Goal: Information Seeking & Learning: Check status

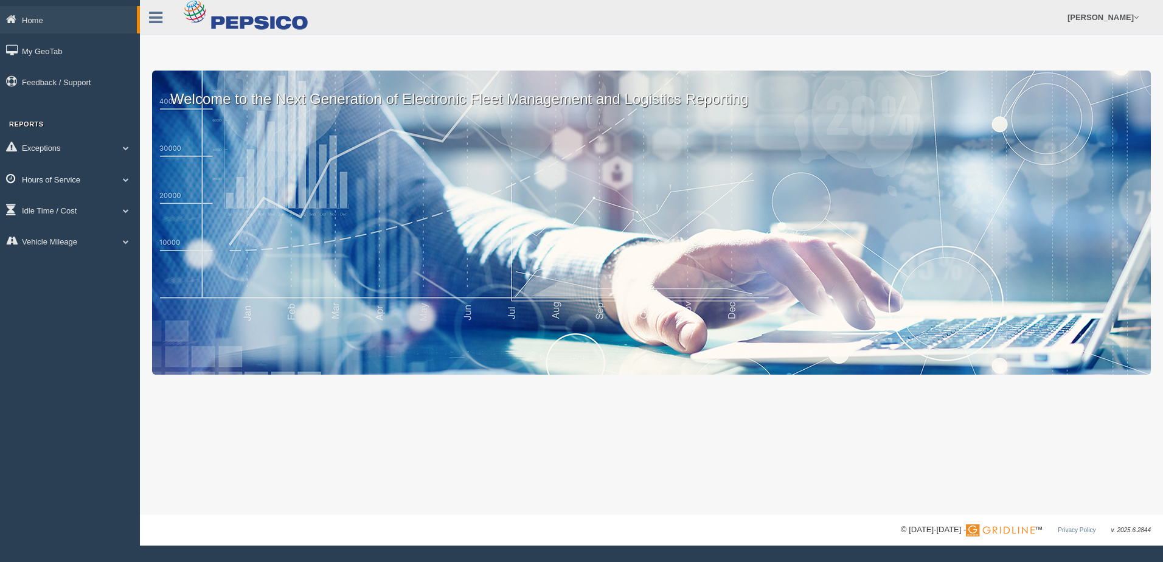
click at [97, 176] on link "Hours of Service" at bounding box center [70, 178] width 140 height 27
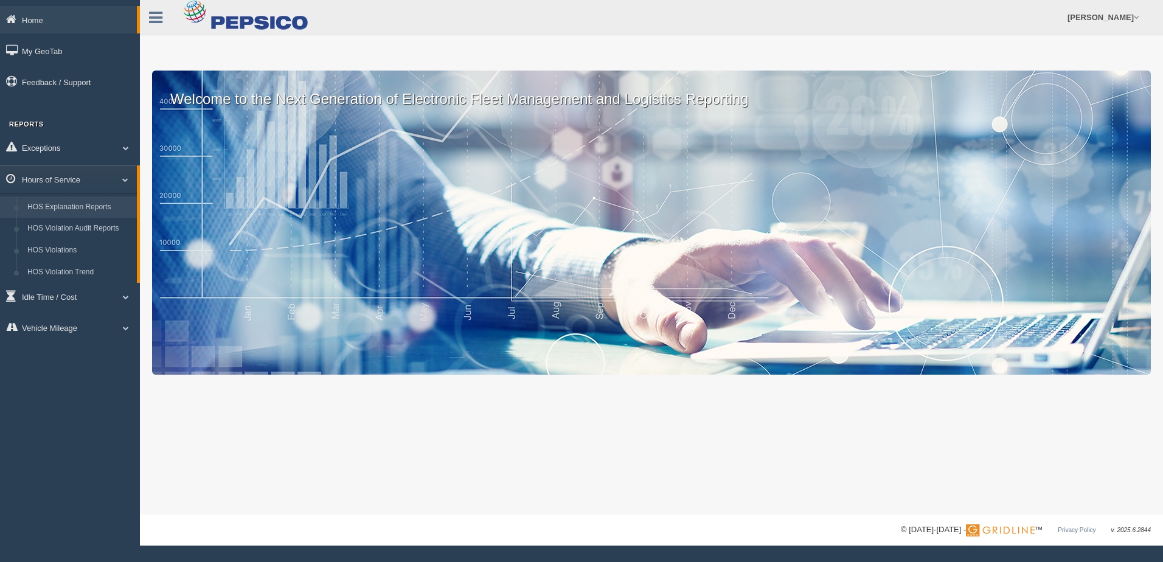
click at [102, 204] on link "HOS Explanation Reports" at bounding box center [79, 207] width 115 height 22
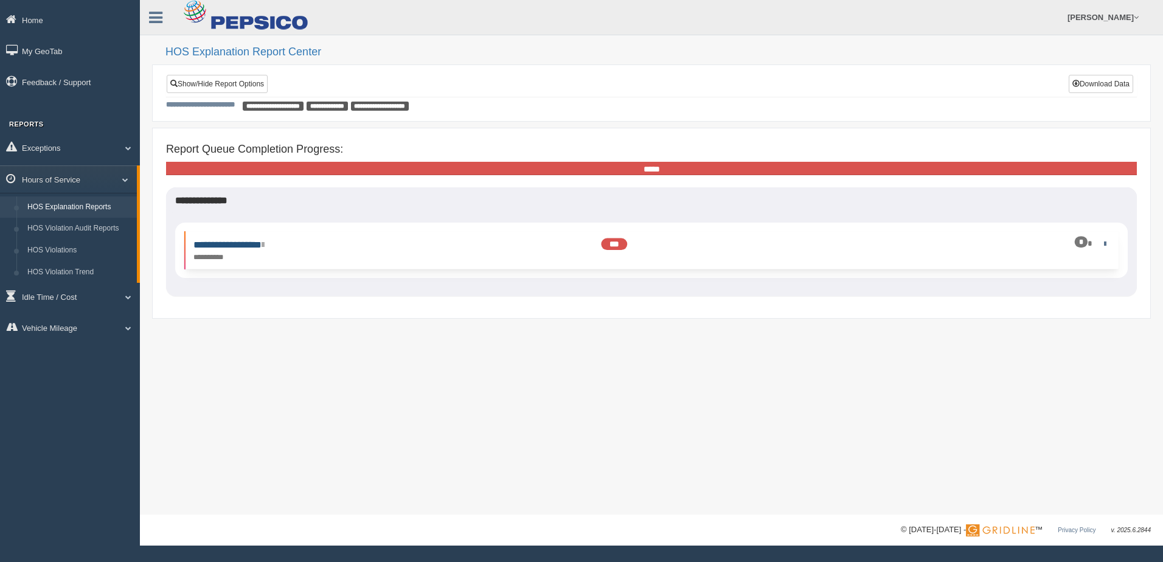
click at [259, 245] on link "**********" at bounding box center [228, 244] width 71 height 9
